Goal: Task Accomplishment & Management: Manage account settings

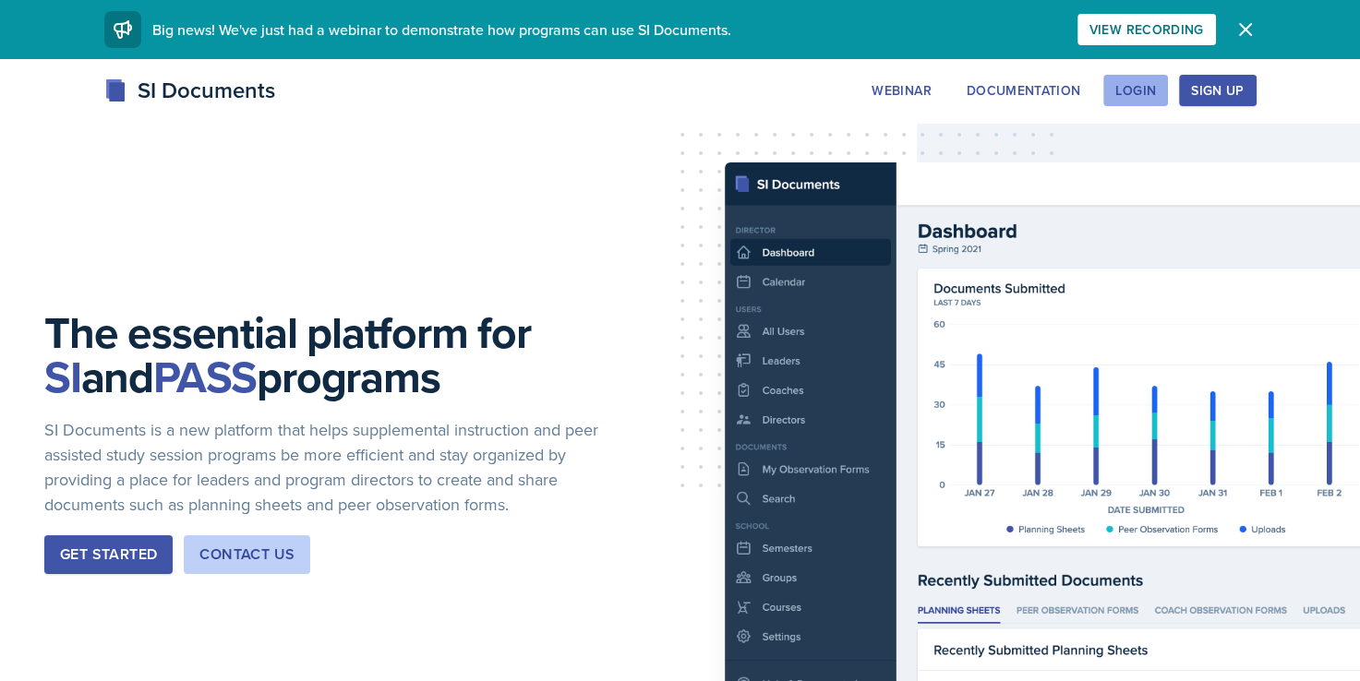
click at [1158, 86] on button "Login" at bounding box center [1136, 90] width 65 height 31
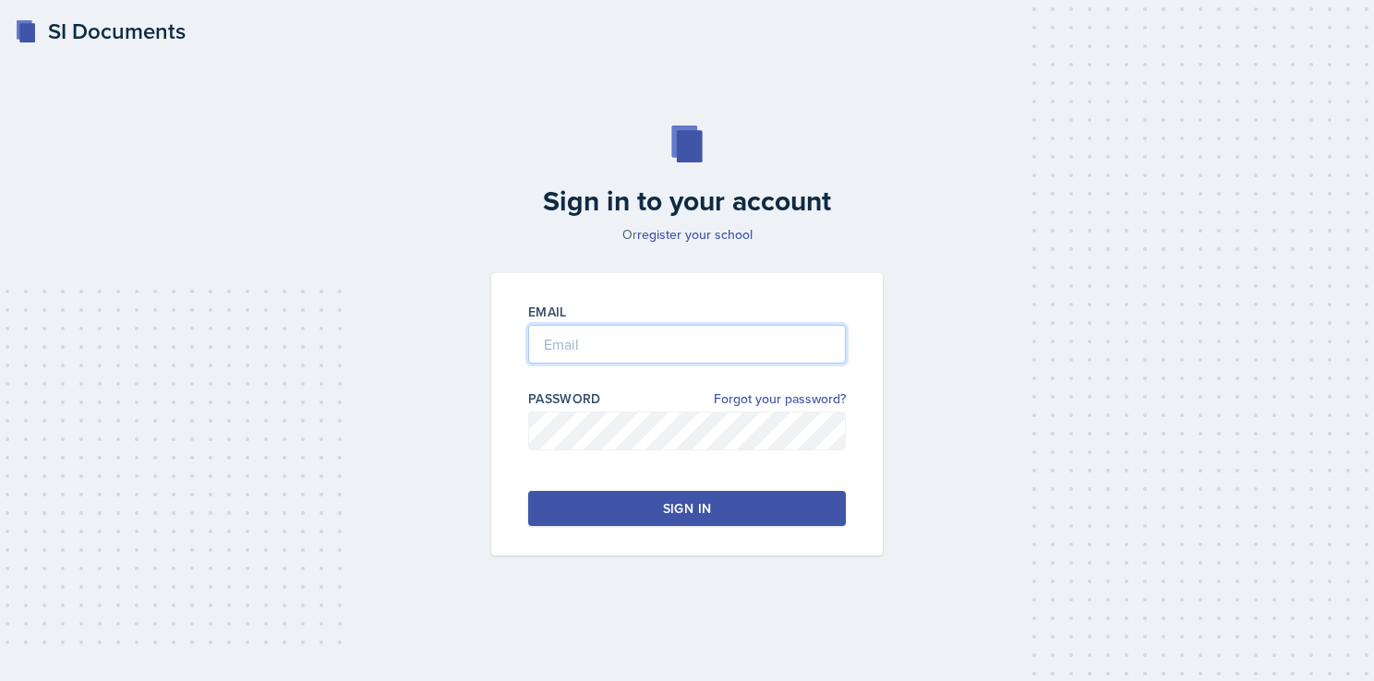
type input "[PERSON_NAME]"
click at [598, 342] on input "[PERSON_NAME]" at bounding box center [687, 344] width 318 height 39
drag, startPoint x: 585, startPoint y: 328, endPoint x: 411, endPoint y: 329, distance: 174.5
click at [411, 329] on div "Sign in to your account Or register your school Email [PERSON_NAME] Password Fo…" at bounding box center [687, 340] width 1315 height 549
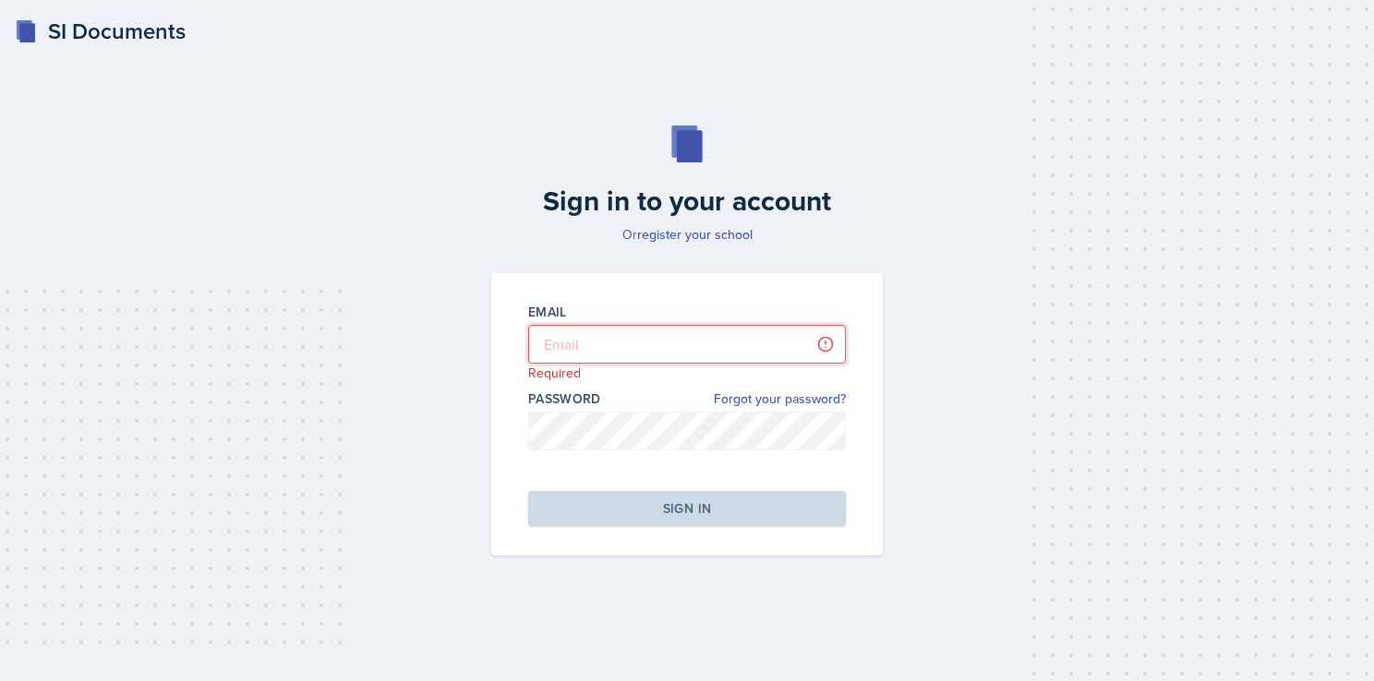
paste input "[EMAIL_ADDRESS][DOMAIN_NAME]"
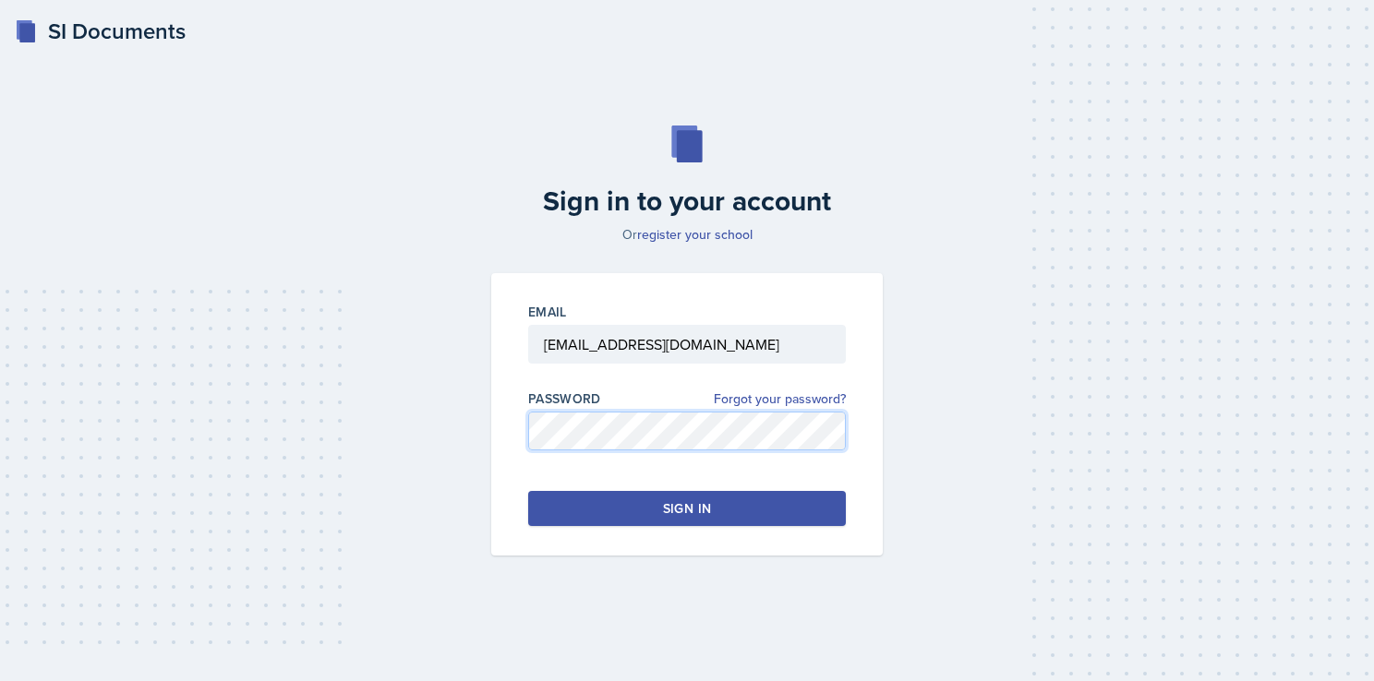
click at [387, 427] on div "Sign in to your account Or register your school Email [EMAIL_ADDRESS][DOMAIN_NA…" at bounding box center [687, 340] width 1315 height 549
click at [421, 496] on div "Sign in to your account Or register your school Email [EMAIL_ADDRESS][DOMAIN_NA…" at bounding box center [687, 340] width 1315 height 549
click at [607, 504] on button "Sign in" at bounding box center [687, 508] width 318 height 35
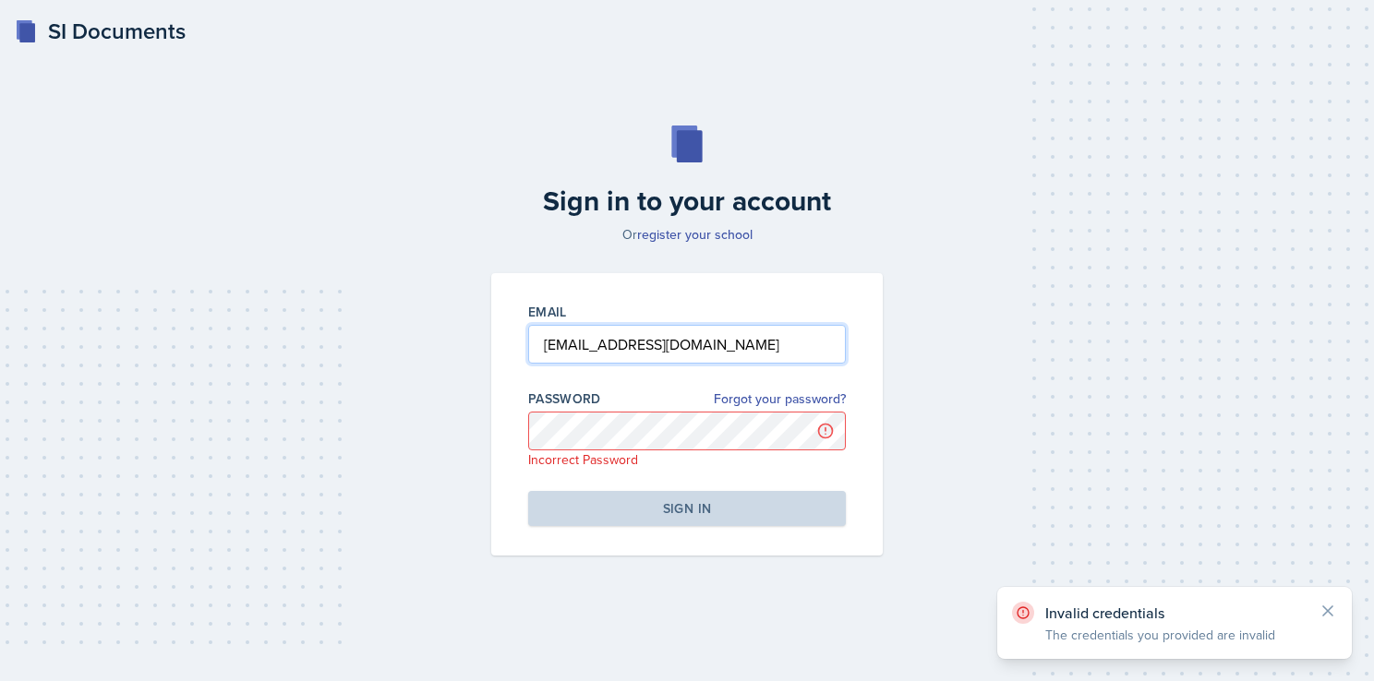
type input "[PERSON_NAME]"
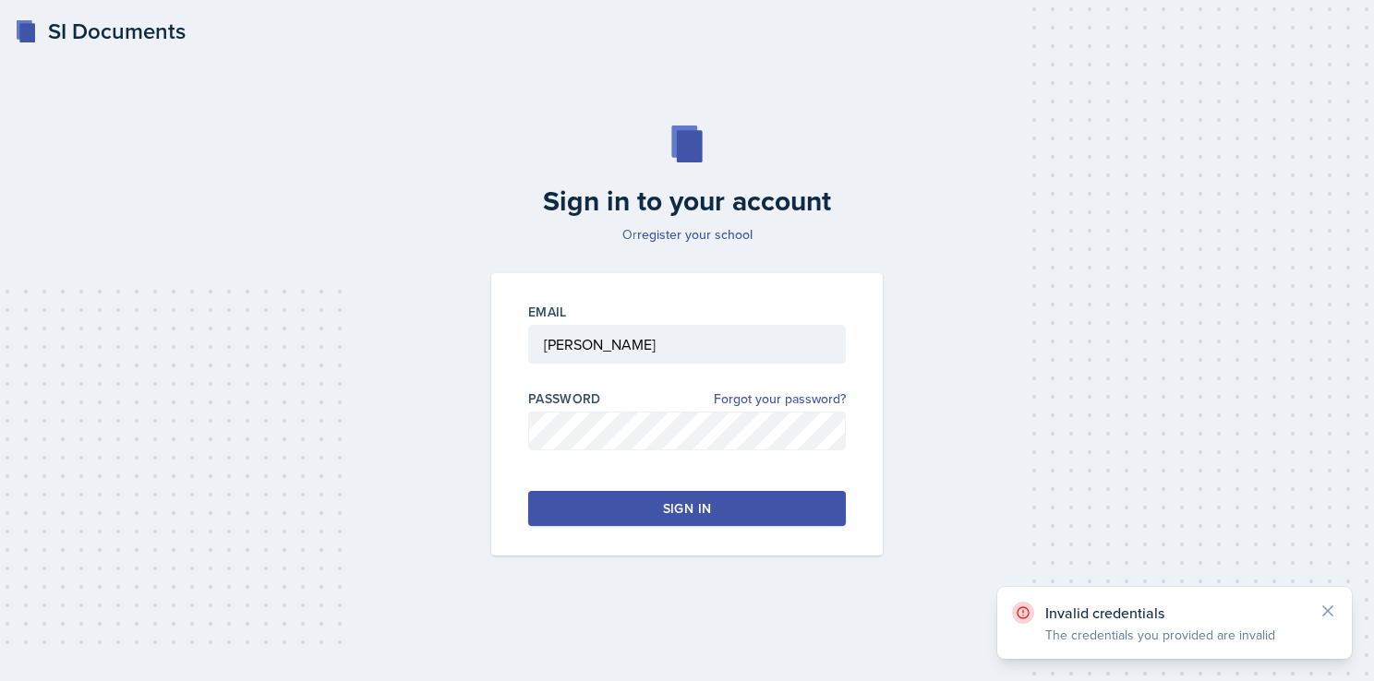
click at [597, 504] on button "Sign in" at bounding box center [687, 508] width 318 height 35
